Goal: Task Accomplishment & Management: Manage account settings

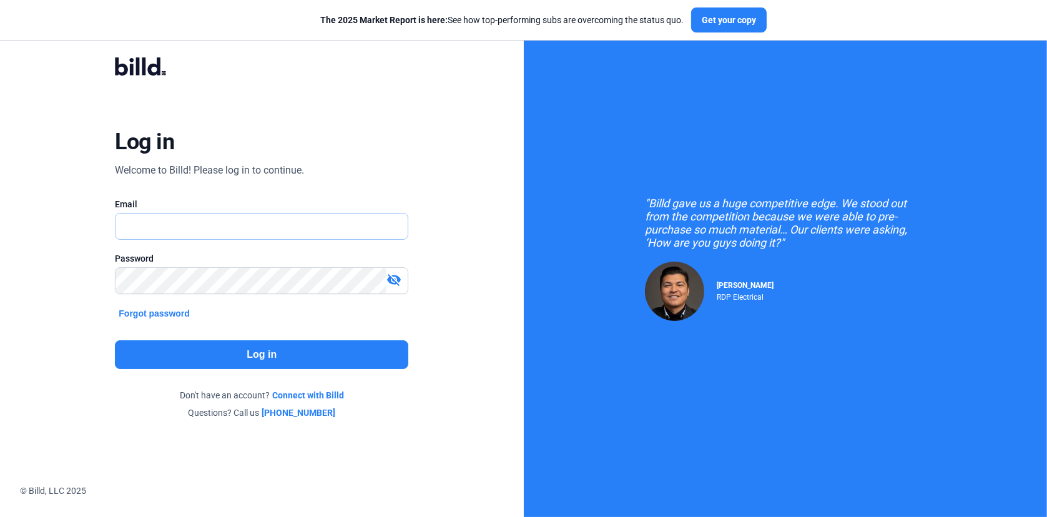
type input "[EMAIL_ADDRESS][DOMAIN_NAME]"
click at [208, 358] on button "Log in" at bounding box center [261, 354] width 293 height 29
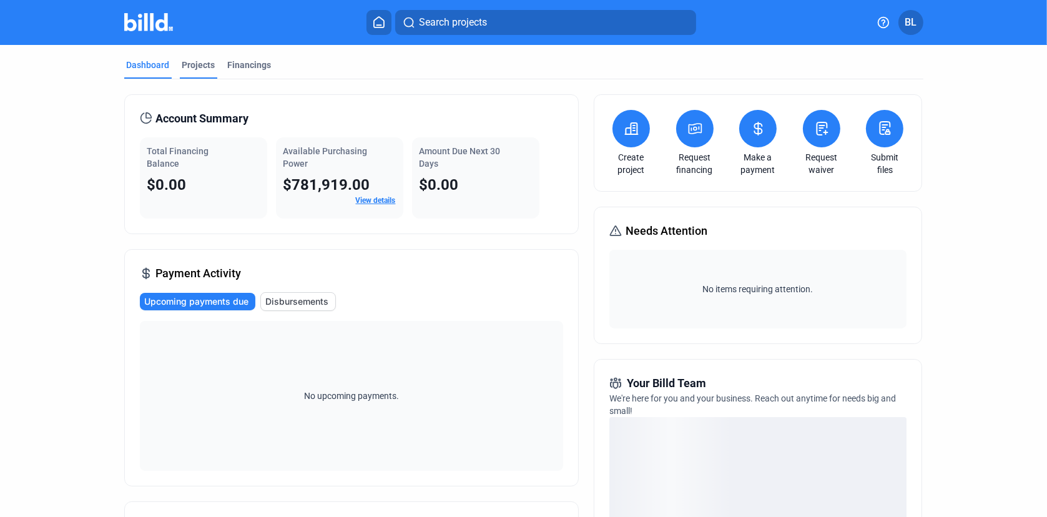
click at [194, 71] on div "Projects" at bounding box center [198, 65] width 33 height 12
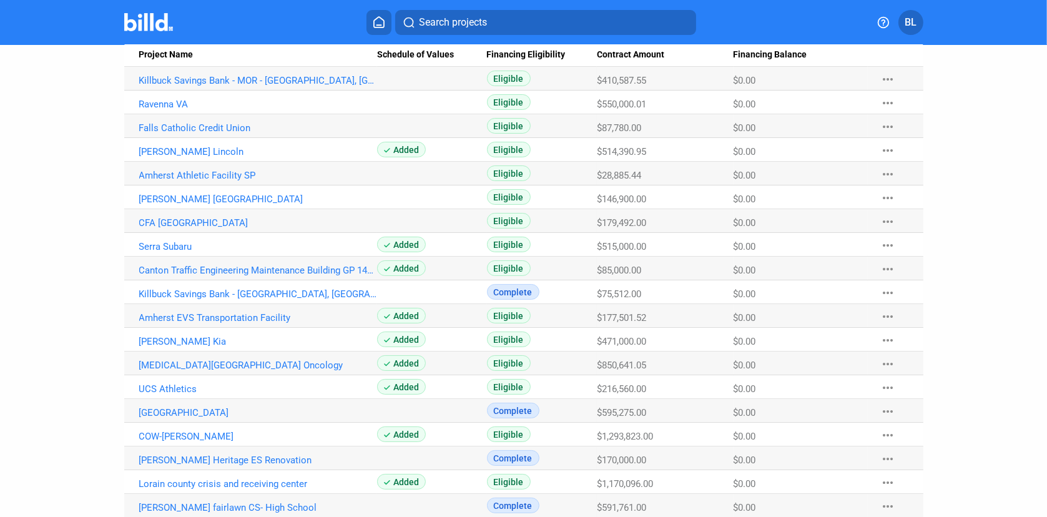
scroll to position [145, 0]
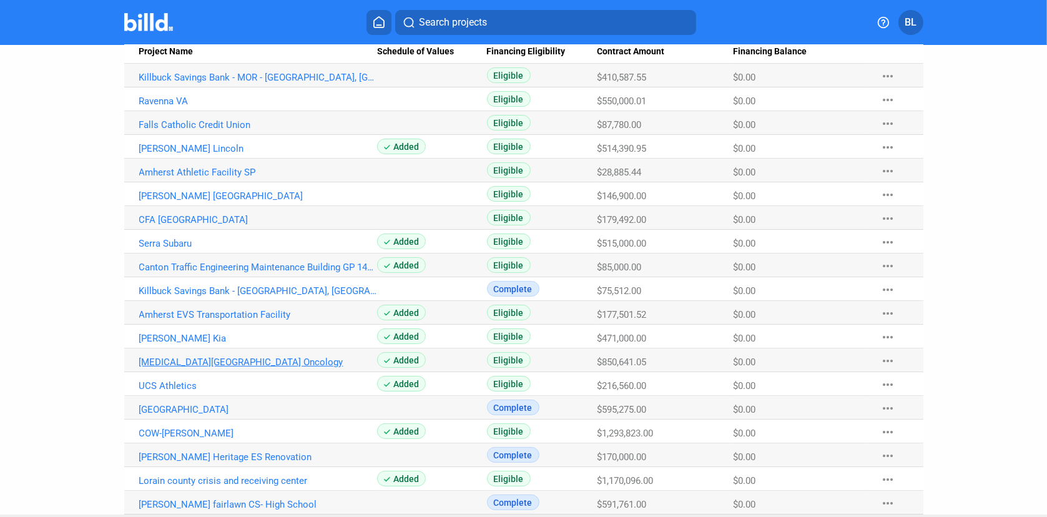
click at [154, 361] on link "[MEDICAL_DATA][GEOGRAPHIC_DATA] Oncology" at bounding box center [258, 361] width 238 height 11
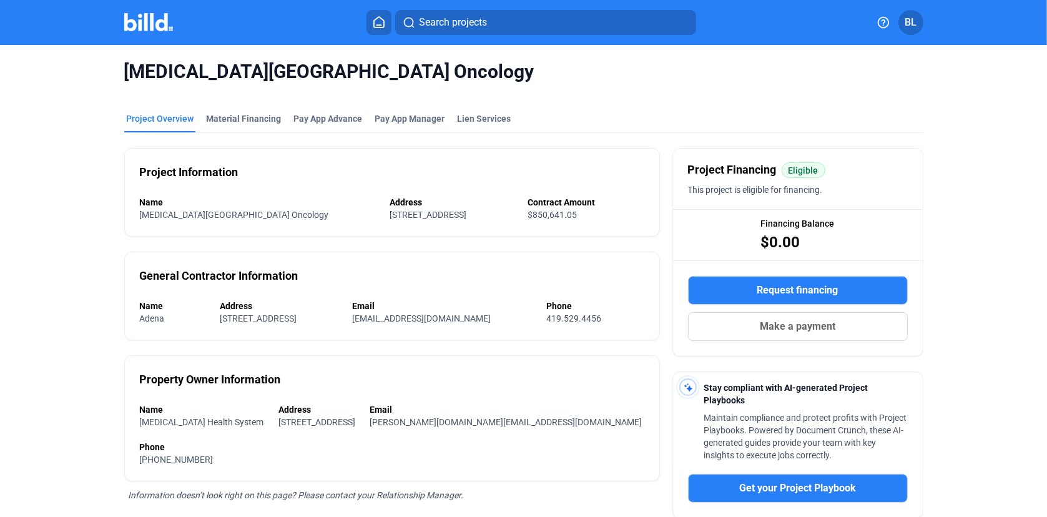
click at [394, 97] on div "[MEDICAL_DATA][GEOGRAPHIC_DATA] Oncology Project Overview Material Financing Pa…" at bounding box center [524, 359] width 880 height 629
click at [394, 115] on span "Pay App Manager" at bounding box center [410, 118] width 70 height 12
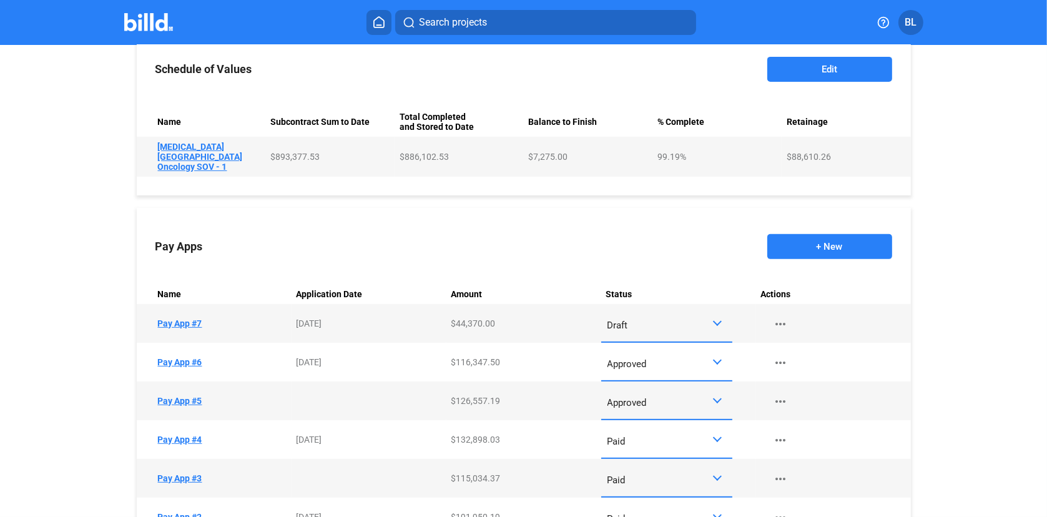
scroll to position [603, 0]
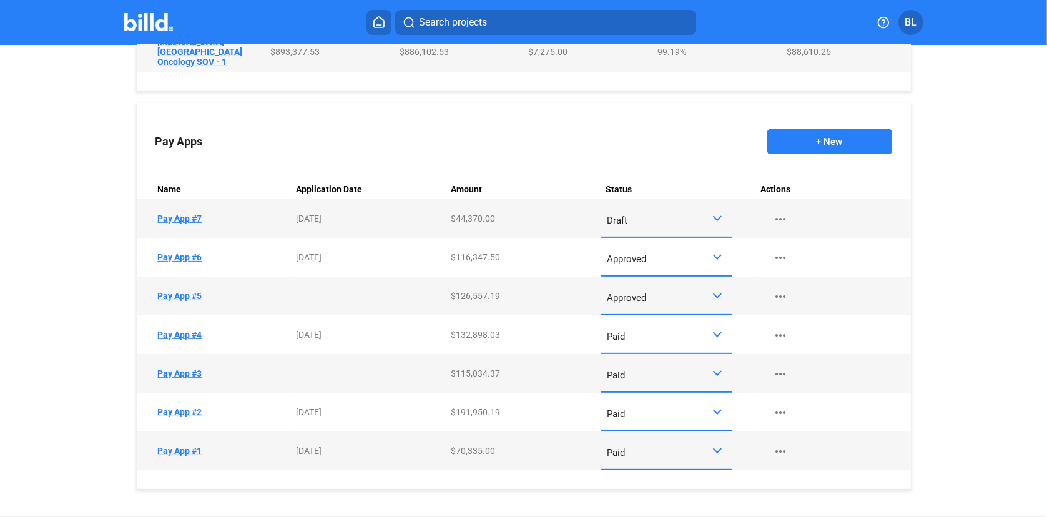
click at [715, 213] on div at bounding box center [719, 218] width 14 height 10
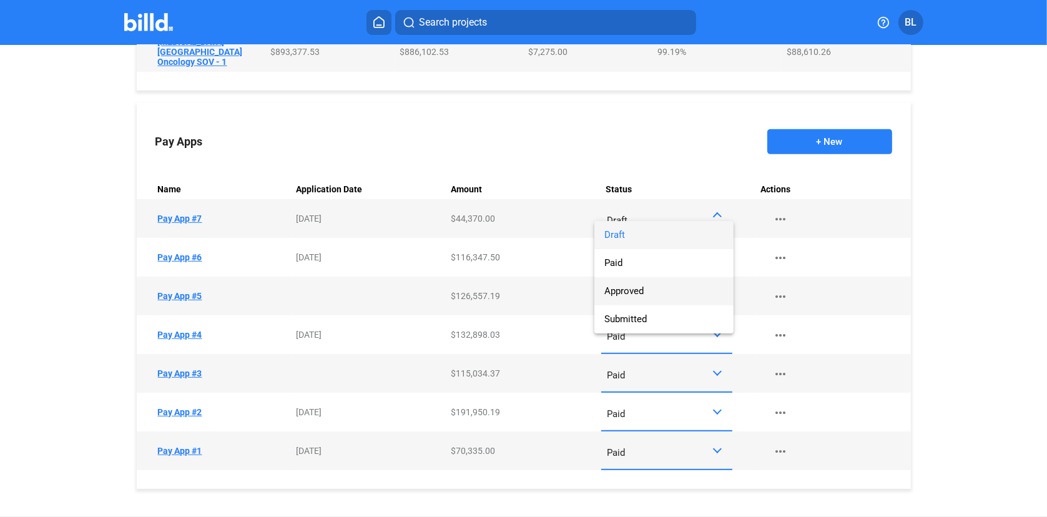
click at [630, 290] on span "Approved" at bounding box center [623, 290] width 39 height 11
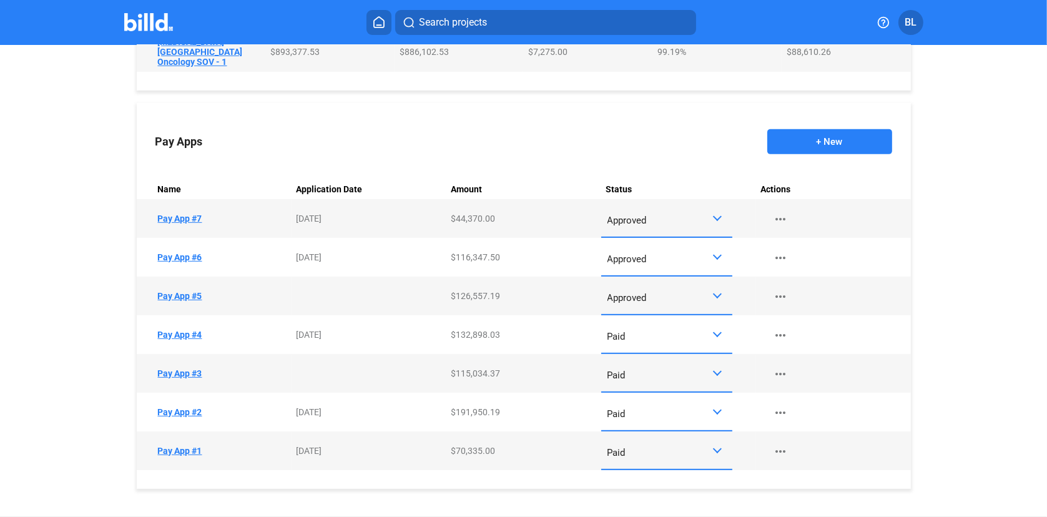
click at [716, 252] on div at bounding box center [719, 257] width 14 height 10
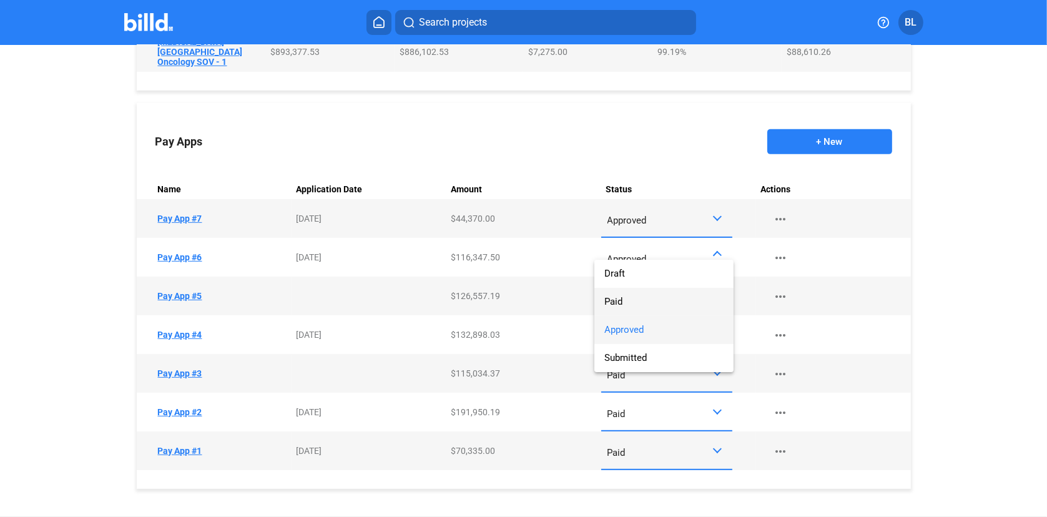
click at [657, 303] on span "Paid" at bounding box center [663, 302] width 119 height 28
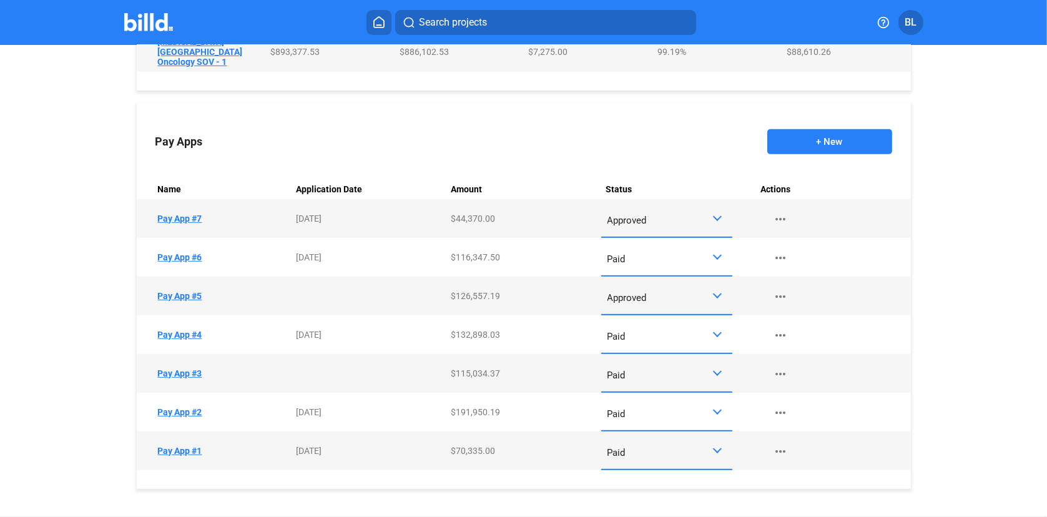
click at [719, 290] on div "Approved" at bounding box center [666, 295] width 119 height 24
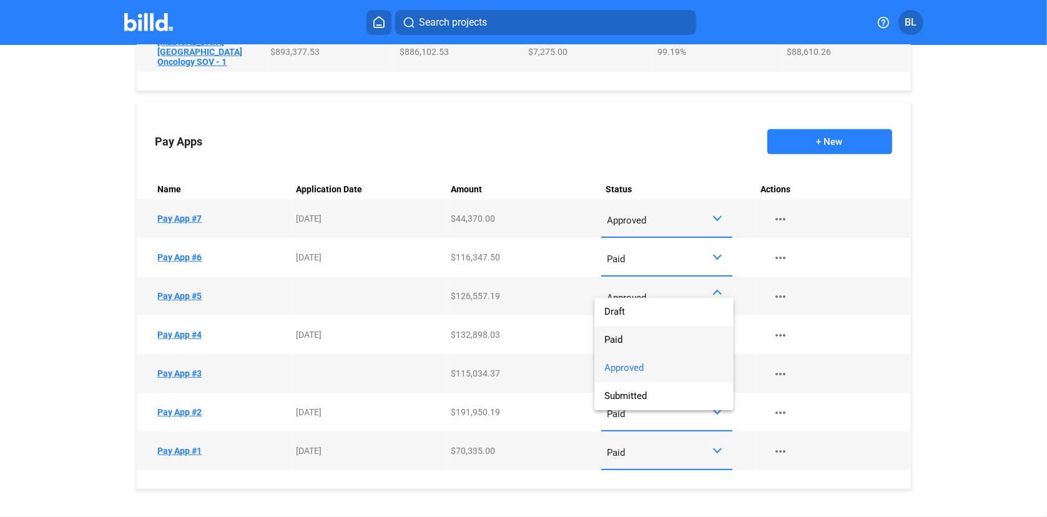
click at [645, 341] on span "Paid" at bounding box center [663, 340] width 119 height 28
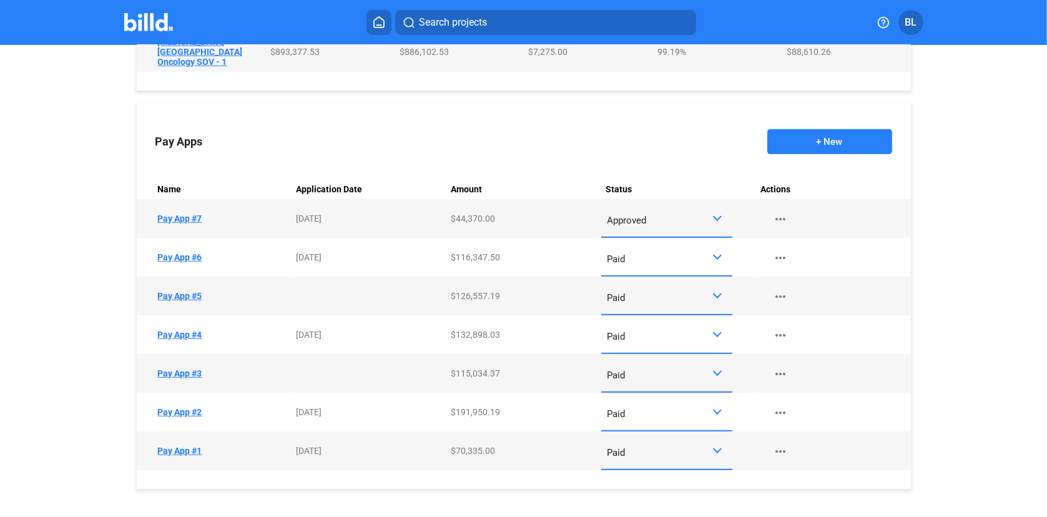
click at [804, 132] on button "+ New" at bounding box center [829, 141] width 125 height 25
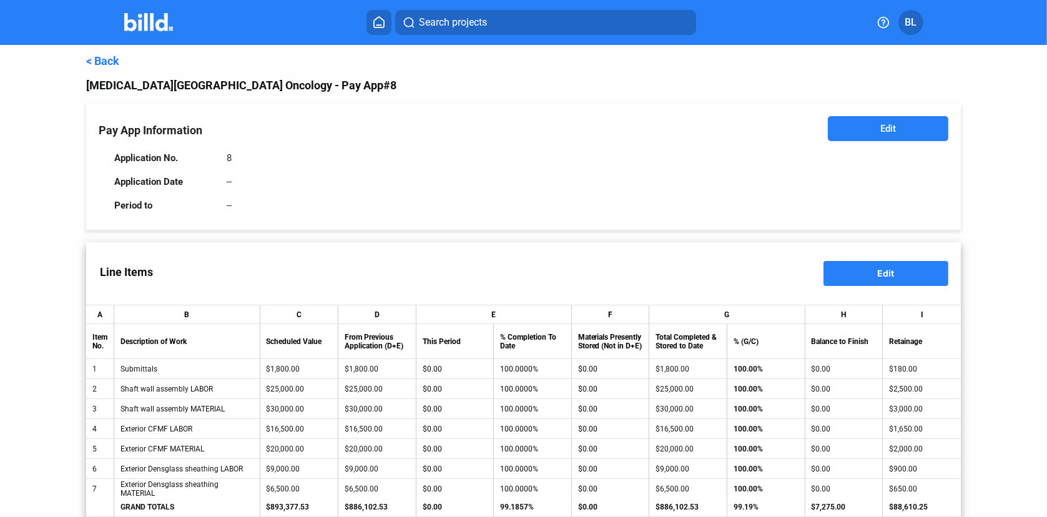
click at [870, 119] on button "Edit" at bounding box center [888, 128] width 120 height 25
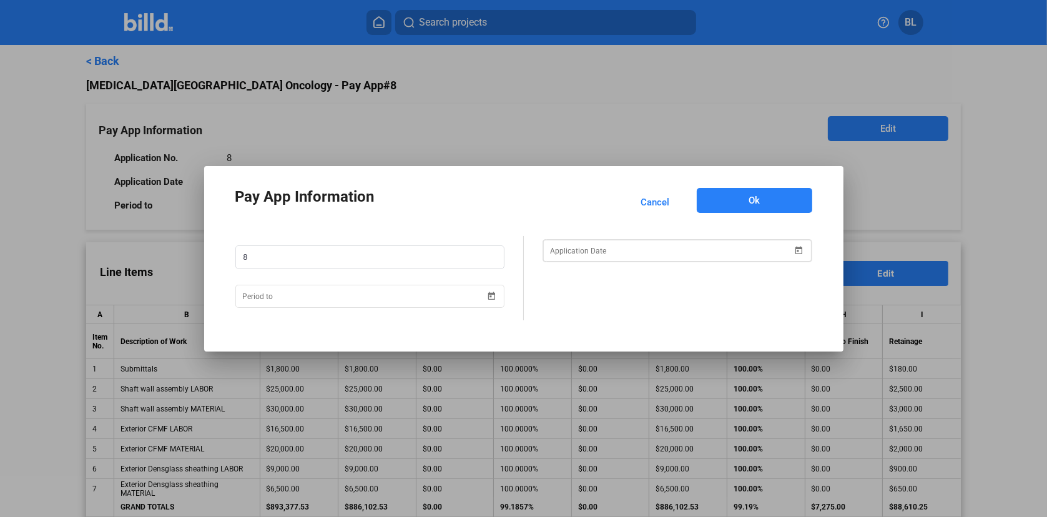
click at [713, 247] on div "Pay App Information Cancel Ok 8" at bounding box center [523, 258] width 1047 height 517
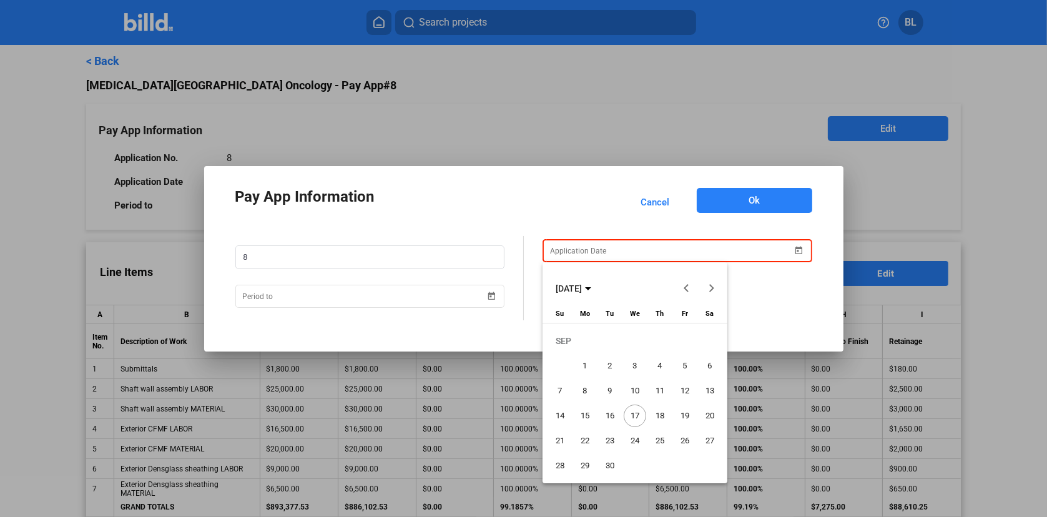
click at [639, 418] on span "17" at bounding box center [635, 415] width 22 height 22
type input "[DATE]"
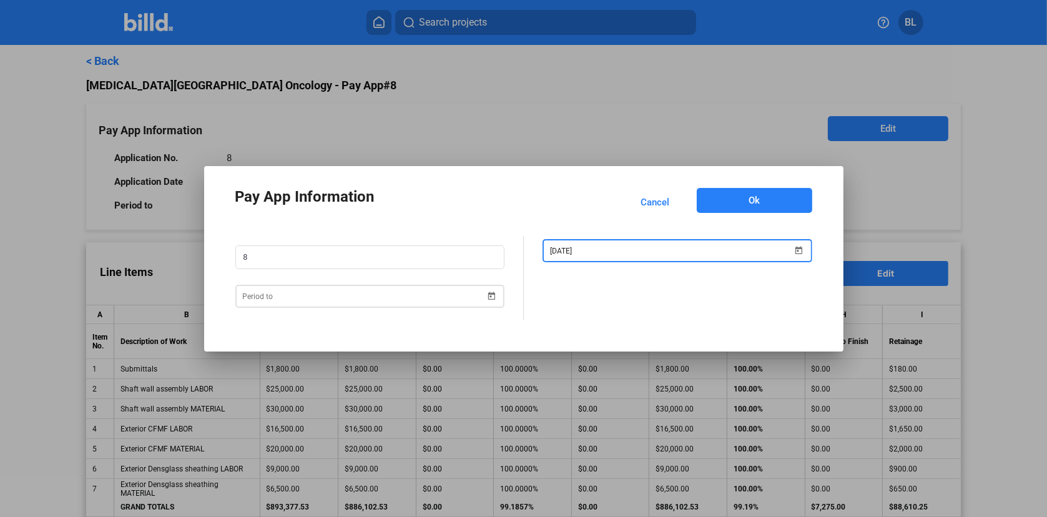
click at [488, 296] on span "Open calendar" at bounding box center [491, 288] width 30 height 30
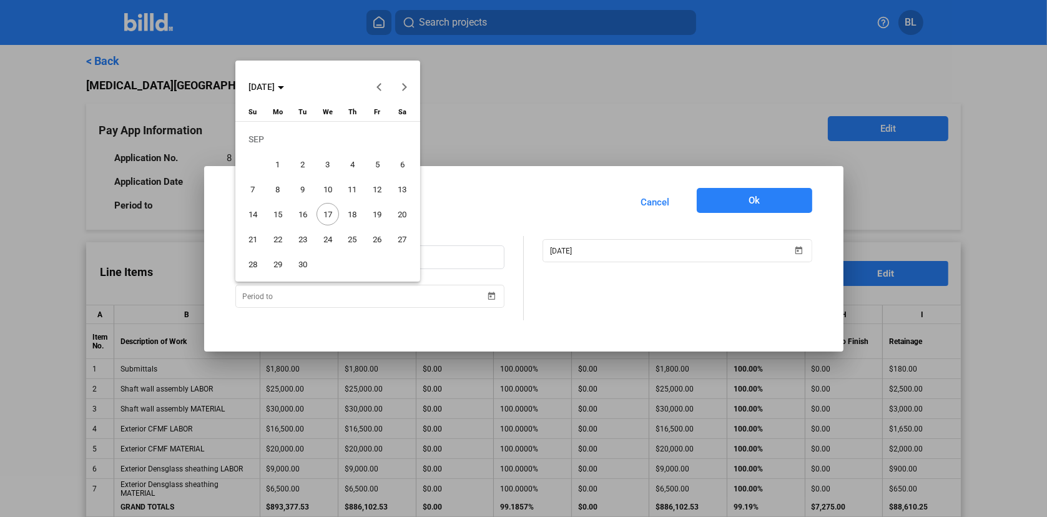
click at [328, 212] on span "17" at bounding box center [327, 214] width 22 height 22
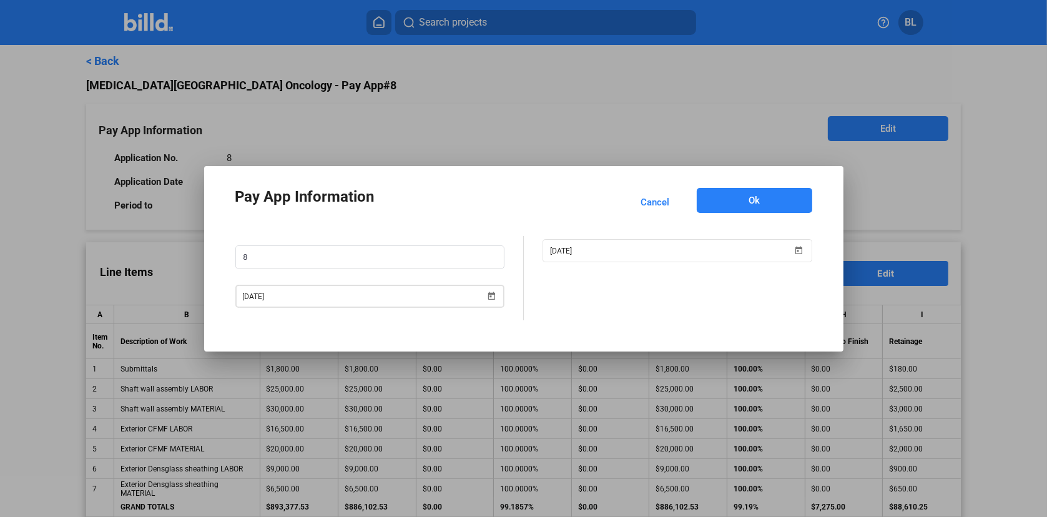
click at [494, 294] on span "Open calendar" at bounding box center [491, 288] width 30 height 30
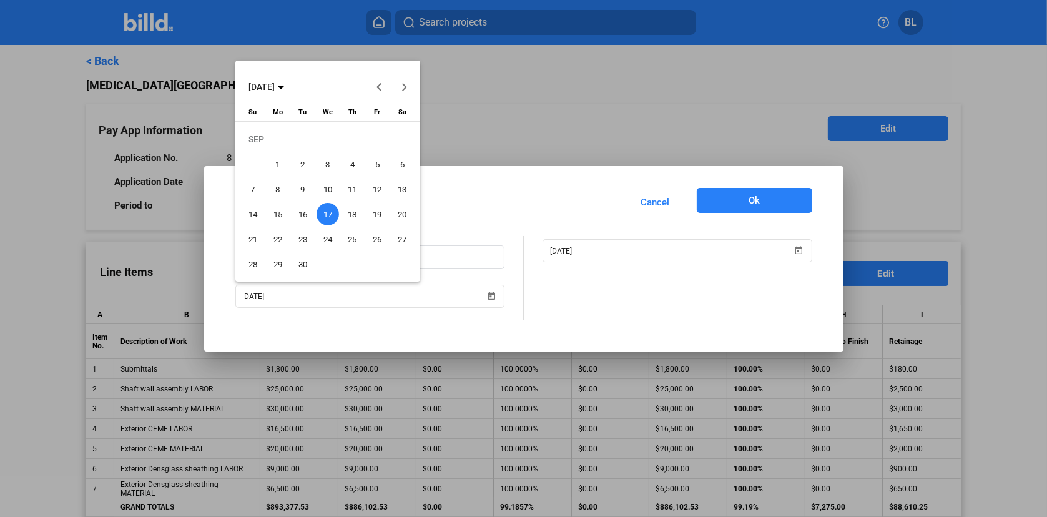
click at [305, 262] on span "30" at bounding box center [303, 264] width 22 height 22
type input "[DATE]"
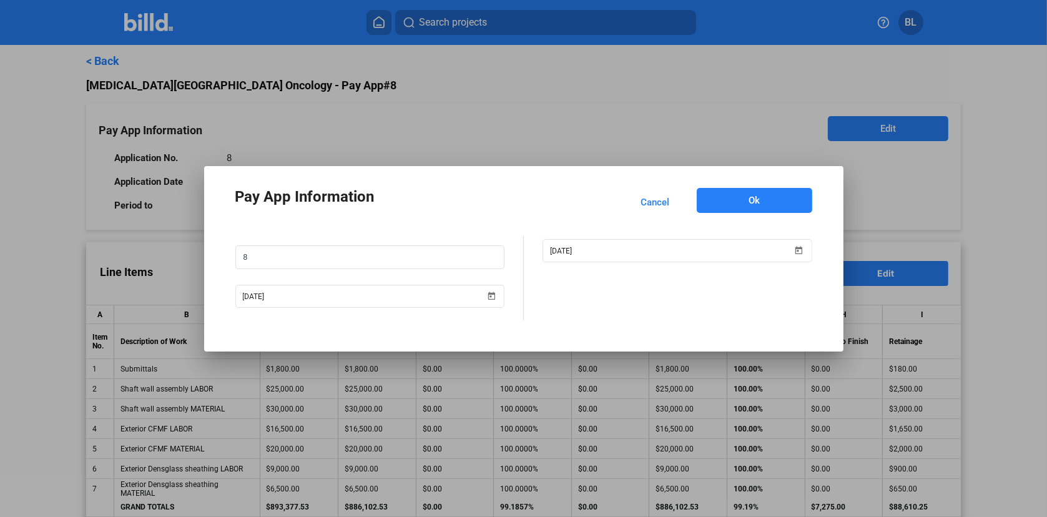
click at [793, 195] on button "Ok" at bounding box center [754, 200] width 115 height 25
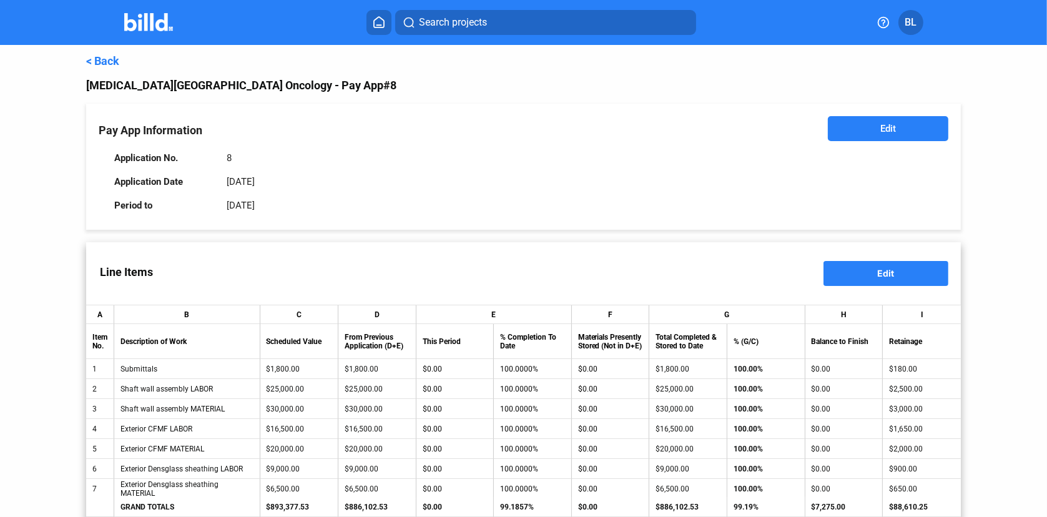
click at [851, 269] on button "Edit" at bounding box center [885, 273] width 125 height 25
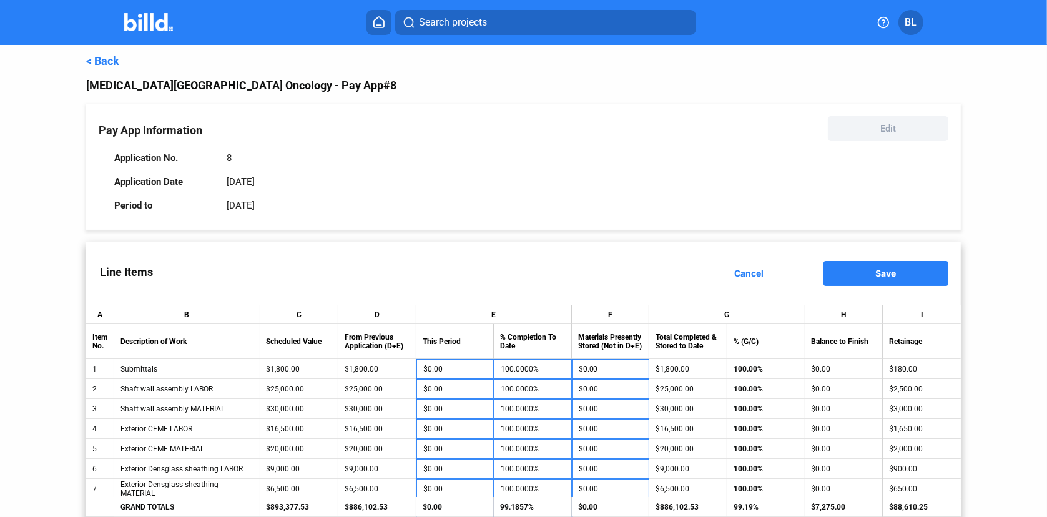
click at [746, 274] on span "Cancel" at bounding box center [748, 273] width 29 height 11
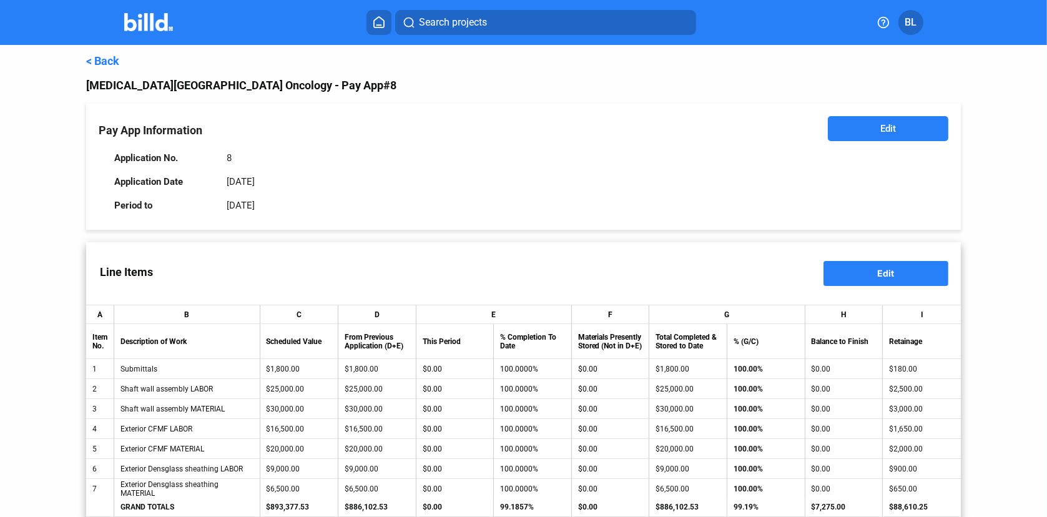
click at [114, 61] on link "< Back" at bounding box center [102, 60] width 33 height 13
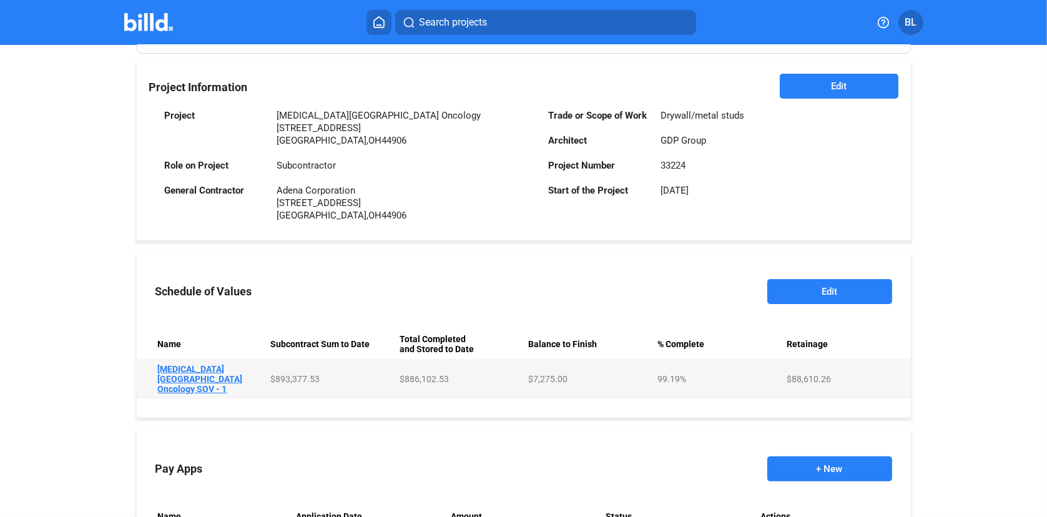
scroll to position [290, 0]
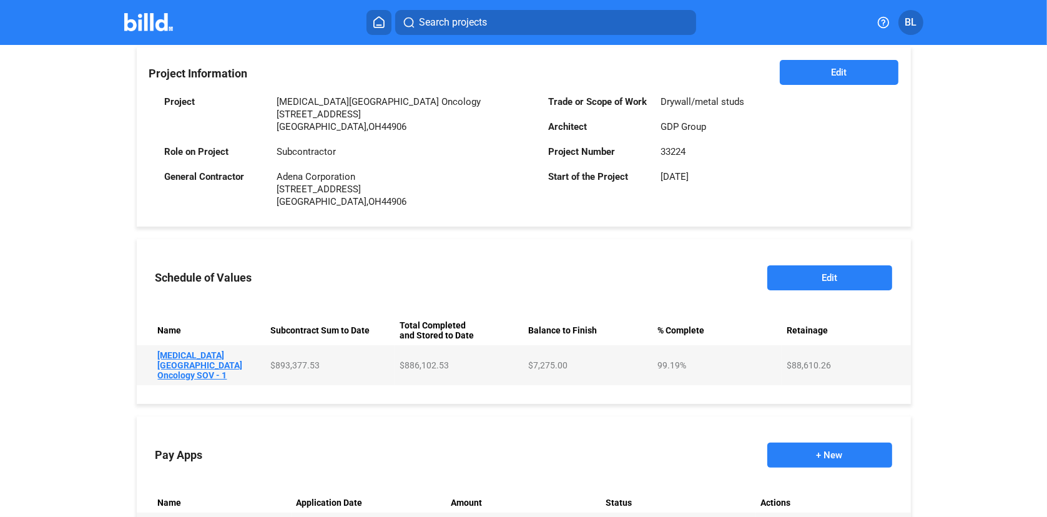
click at [798, 275] on button "Edit" at bounding box center [829, 277] width 125 height 25
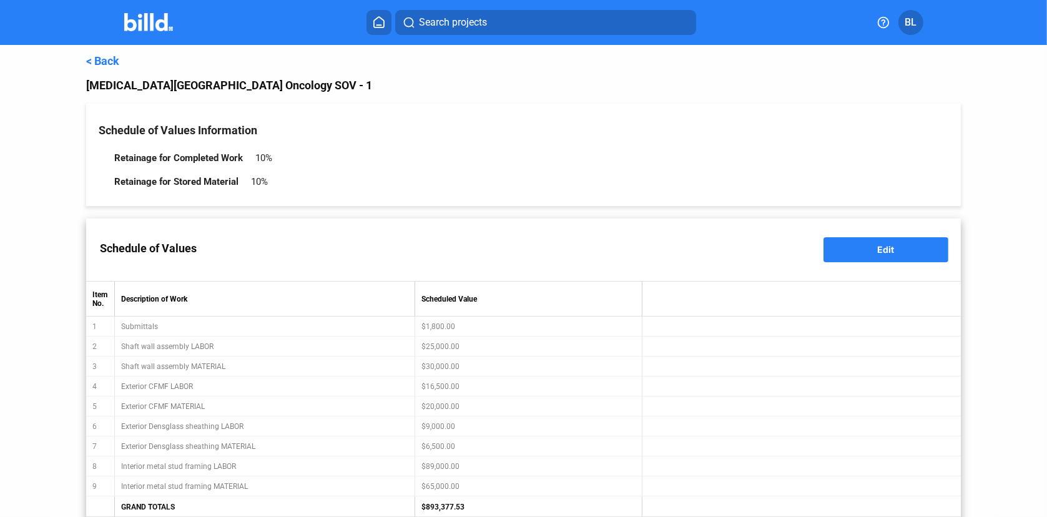
click at [878, 244] on span "Edit" at bounding box center [886, 249] width 17 height 11
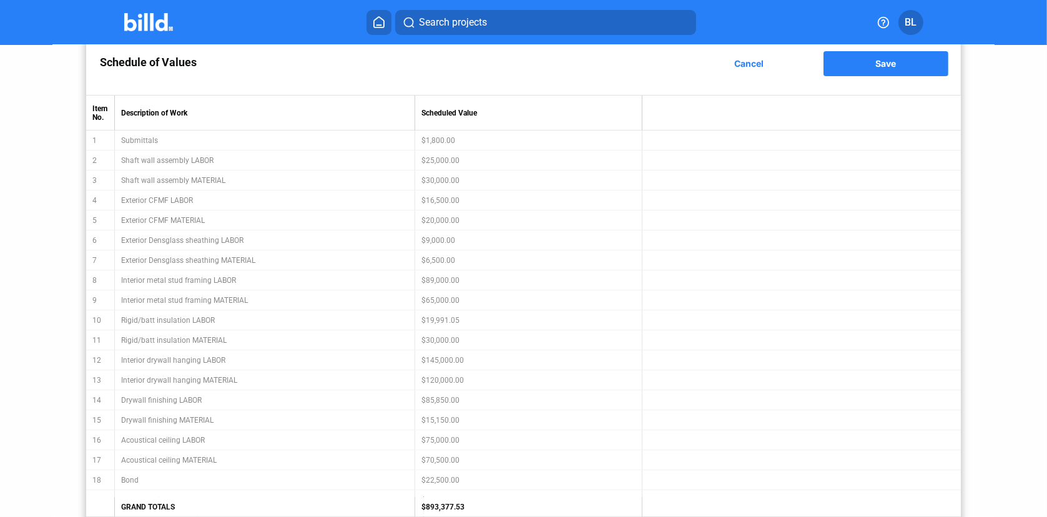
scroll to position [352, 0]
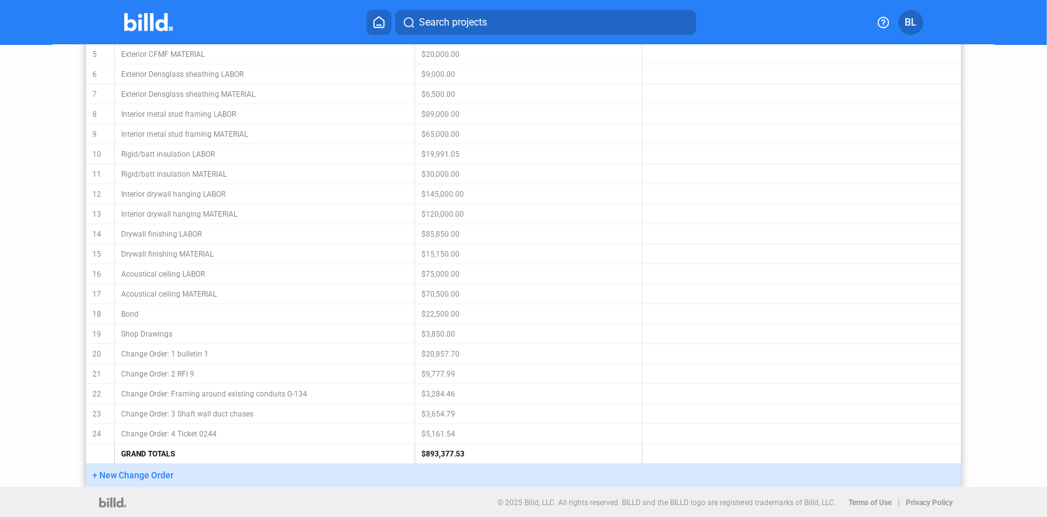
click at [129, 476] on span "+ New Change Order" at bounding box center [132, 475] width 81 height 10
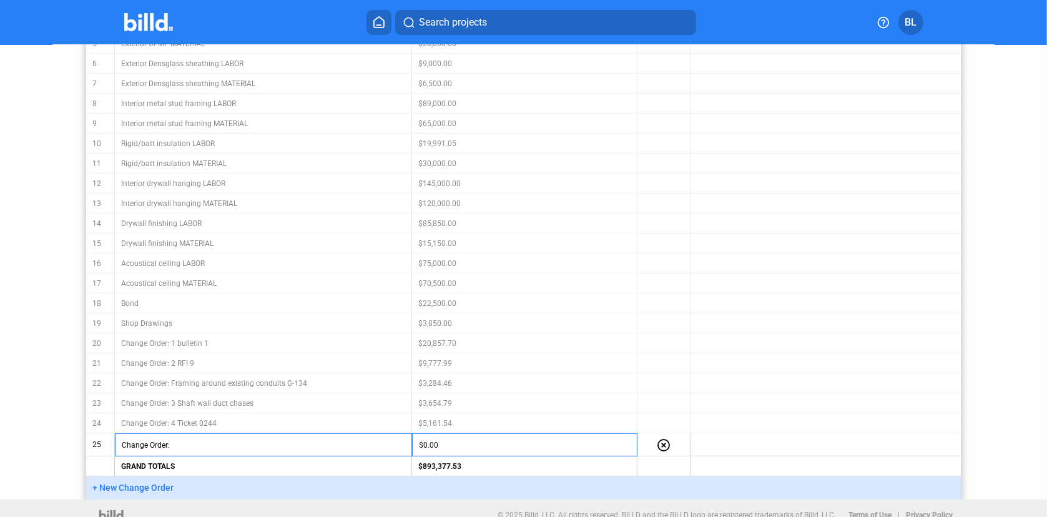
scroll to position [375, 0]
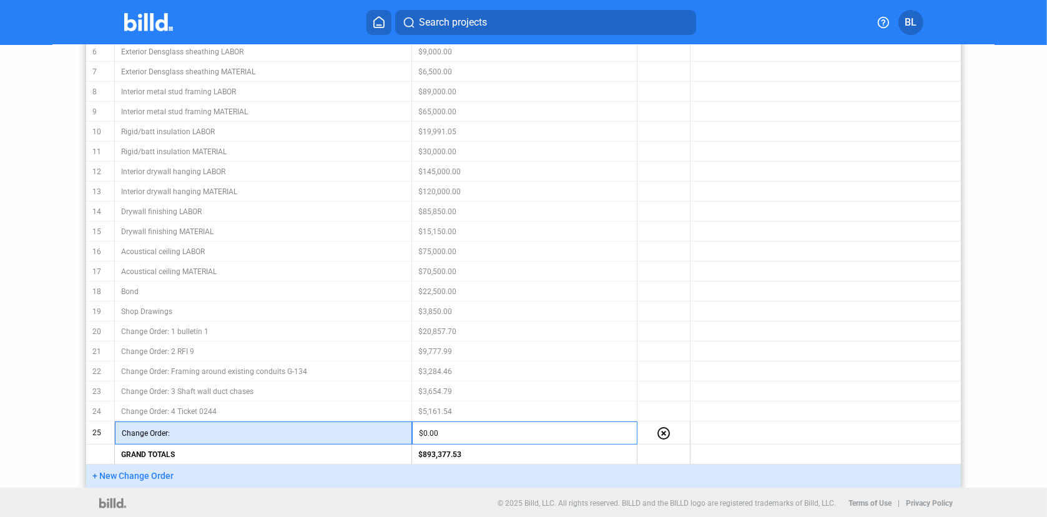
click at [187, 433] on input "text" at bounding box center [287, 433] width 235 height 19
type input "Tickets 0222/0246/0245/0221"
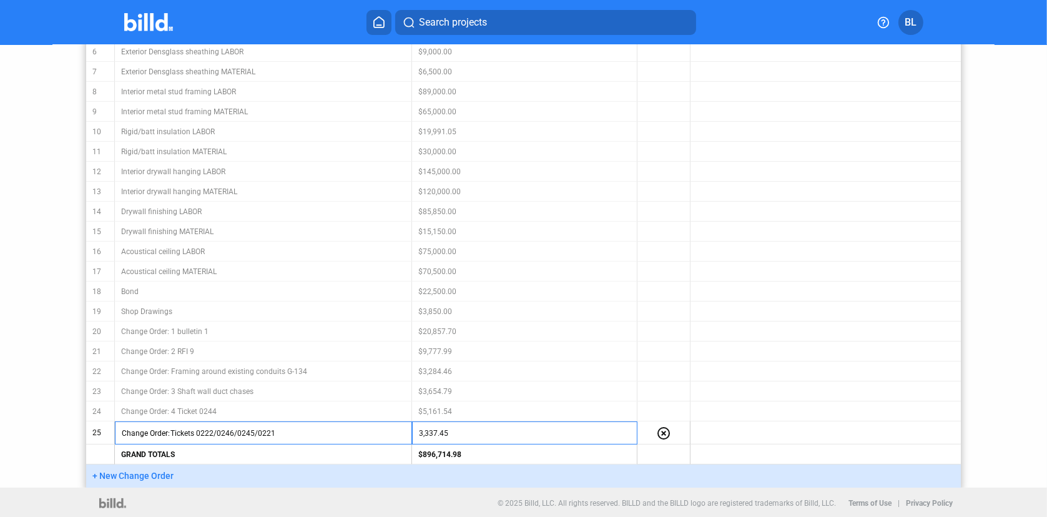
type input "$3,337.45"
click at [326, 497] on div "© 2025 Billd, LLC. All rights reserved. BILLD and the BILLD logo are registered…" at bounding box center [523, 503] width 858 height 31
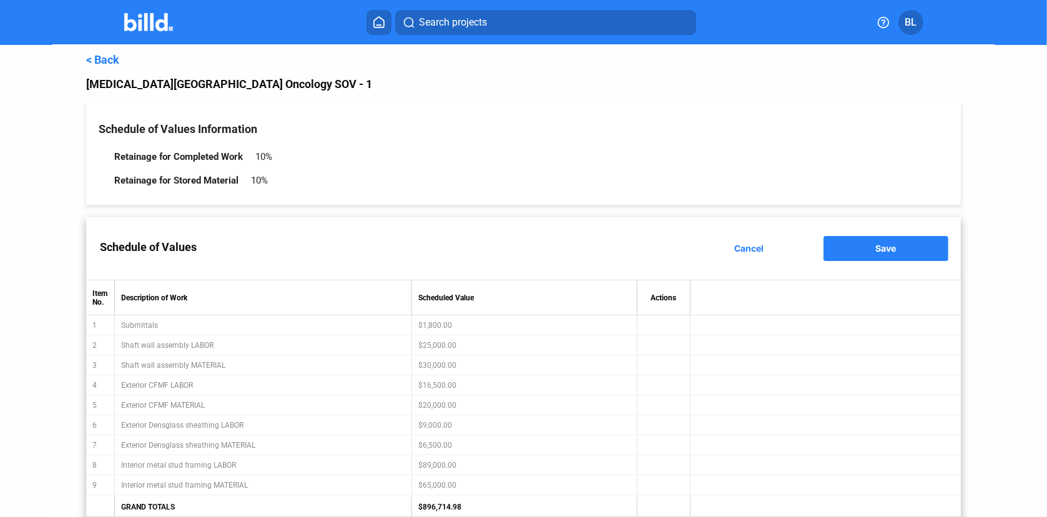
scroll to position [0, 0]
click at [882, 246] on span "Save" at bounding box center [886, 249] width 21 height 11
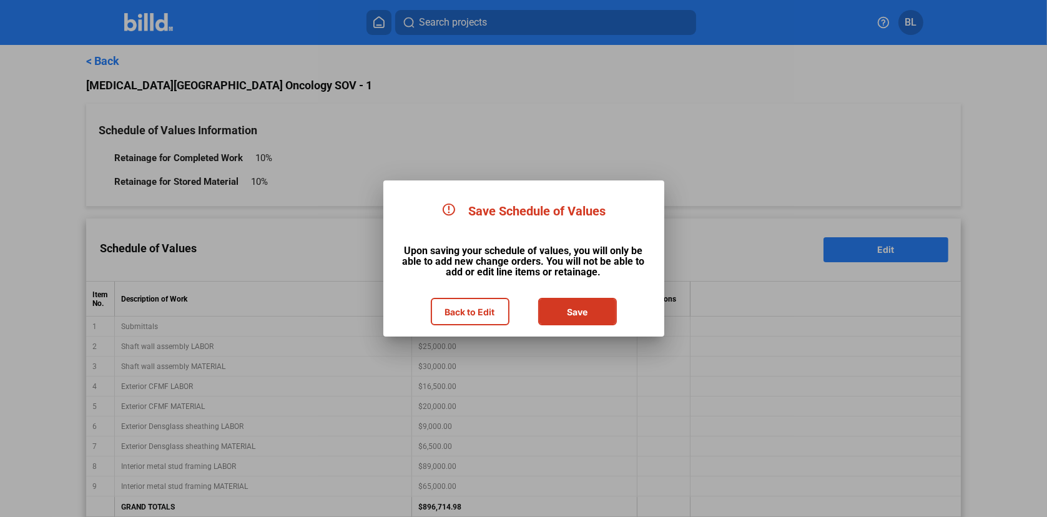
click at [557, 310] on button "Save" at bounding box center [577, 311] width 76 height 25
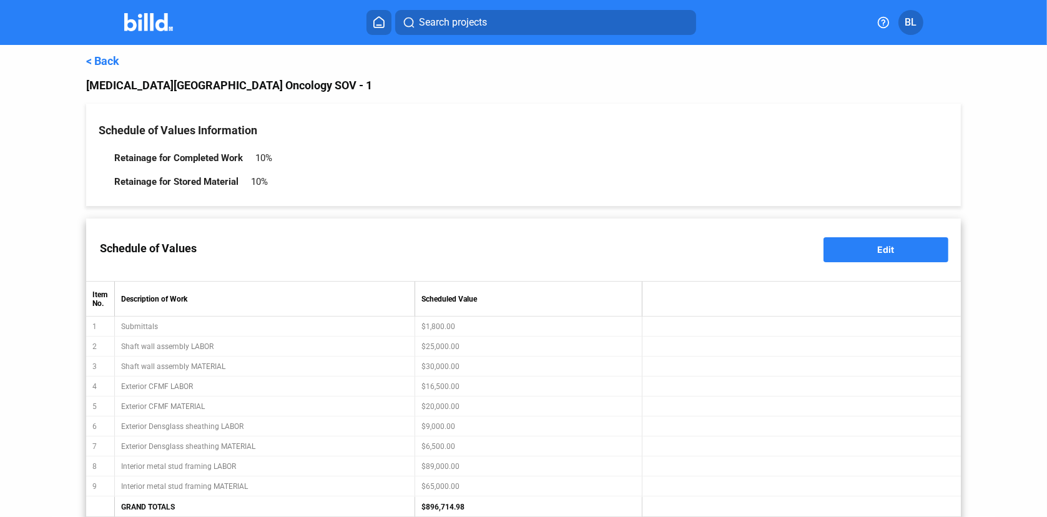
type input "Change Order: Tickets 0222/0246/0245/0221"
click at [112, 59] on link "< Back" at bounding box center [102, 60] width 33 height 13
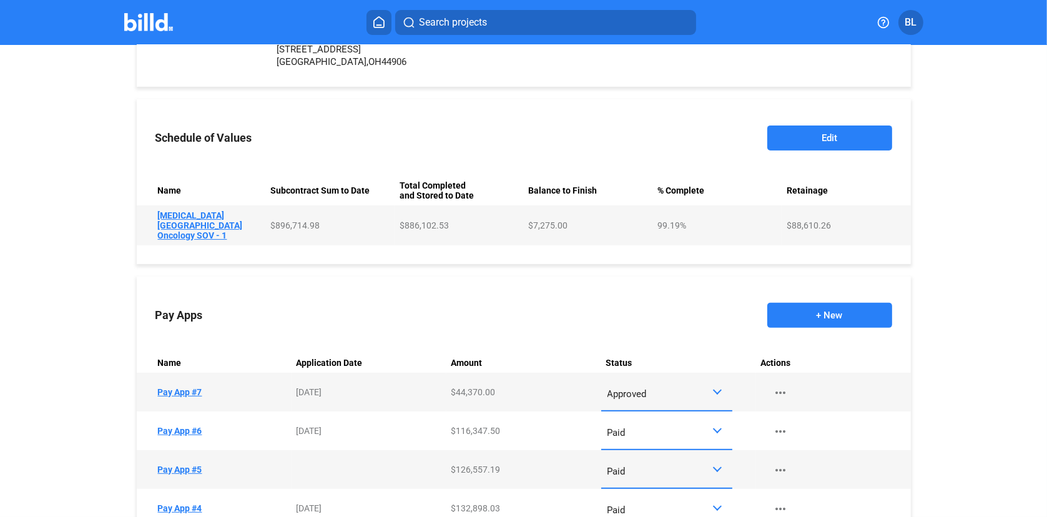
scroll to position [623, 0]
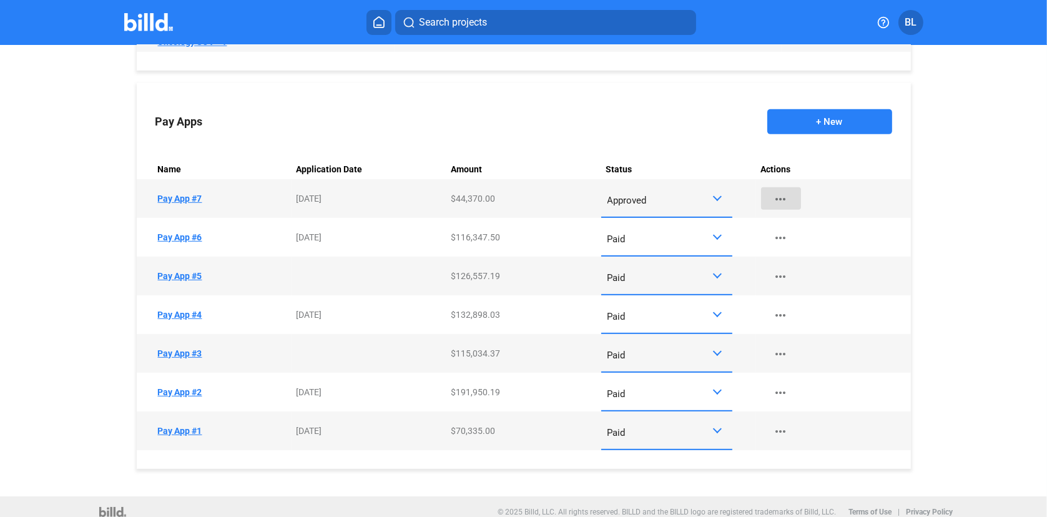
click at [777, 192] on mat-icon "more_horiz" at bounding box center [780, 199] width 15 height 15
click at [729, 117] on div at bounding box center [523, 258] width 1047 height 517
